Goal: Information Seeking & Learning: Learn about a topic

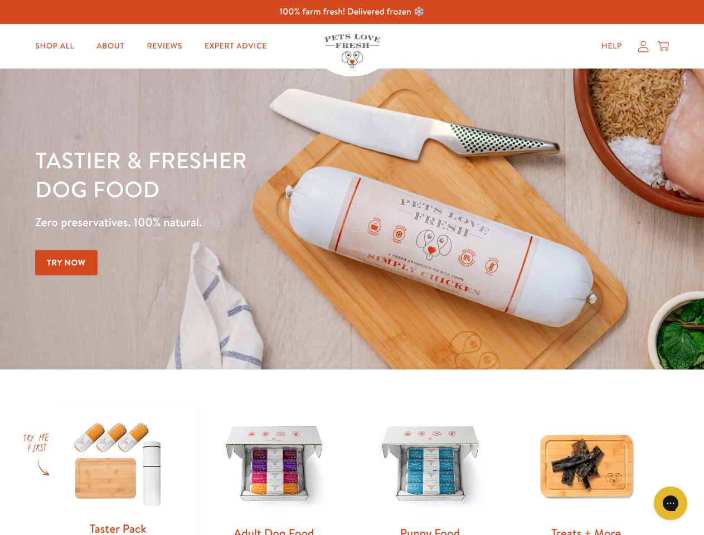
click at [352, 268] on div "Tastier & fresher dog food Zero preservatives. 100% natural. Try Now" at bounding box center [246, 219] width 423 height 147
click at [671, 504] on icon "Gorgias live chat" at bounding box center [670, 503] width 11 height 11
